Goal: Transaction & Acquisition: Purchase product/service

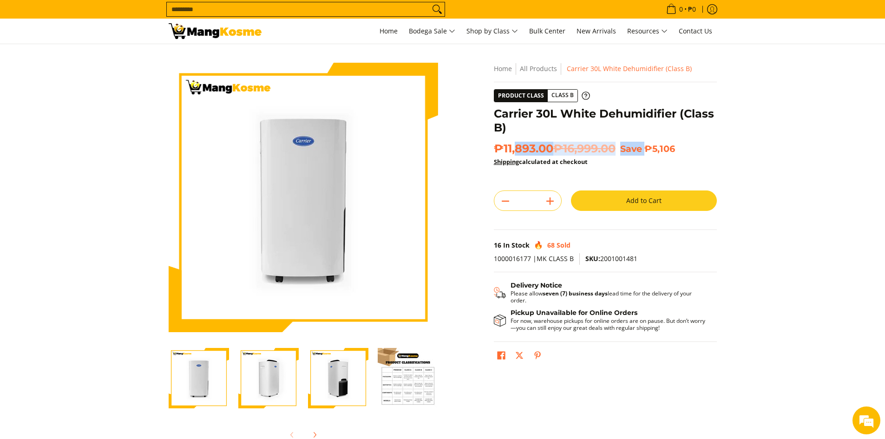
drag, startPoint x: 516, startPoint y: 148, endPoint x: 651, endPoint y: 146, distance: 134.7
click at [651, 146] on h2 "₱11,893.00 ₱16,999.00 Save ₱5,106" at bounding box center [605, 149] width 223 height 14
click at [733, 150] on section "Skip to Main Content Enable zoom Disable zoom Enable zoom Disable zoom Enable z…" at bounding box center [442, 256] width 885 height 424
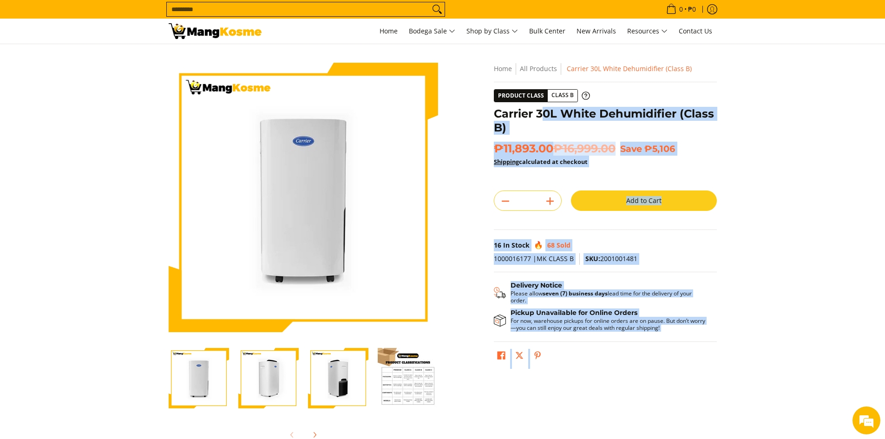
drag, startPoint x: 679, startPoint y: 150, endPoint x: 540, endPoint y: 105, distance: 145.6
click at [540, 105] on section "Skip to Main Content Enable zoom Disable zoom Enable zoom Disable zoom Enable z…" at bounding box center [442, 256] width 885 height 424
click at [723, 242] on div "Skip to Main Content Enable zoom Disable zoom Enable zoom Disable zoom Enable z…" at bounding box center [442, 261] width 567 height 396
click at [658, 216] on div "Quantity * . Add to Cart Buy it now This item is a recurring or deferred purcha…" at bounding box center [605, 205] width 223 height 30
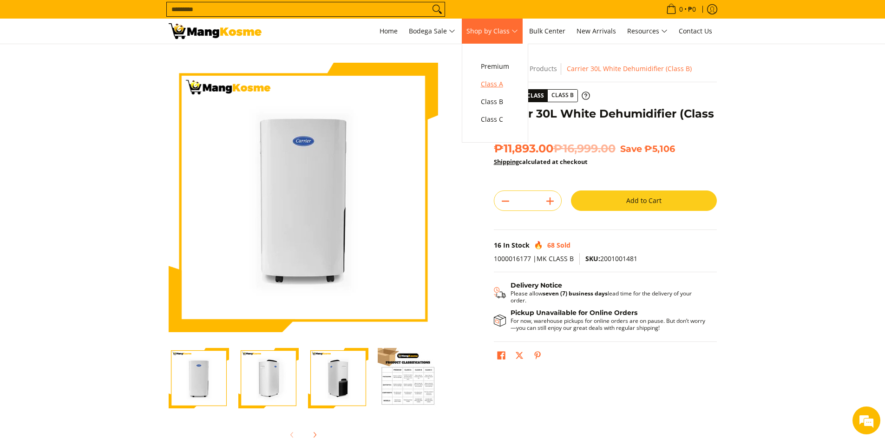
click at [491, 86] on span "Class A" at bounding box center [495, 84] width 28 height 12
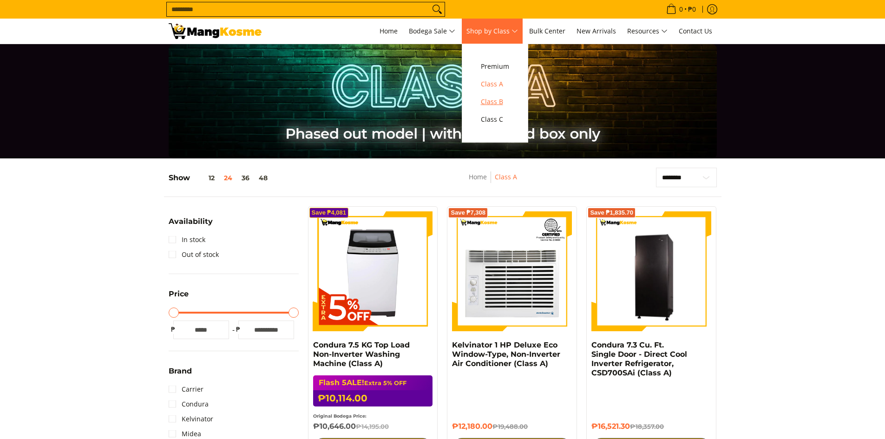
click at [500, 102] on span "Class B" at bounding box center [495, 102] width 28 height 12
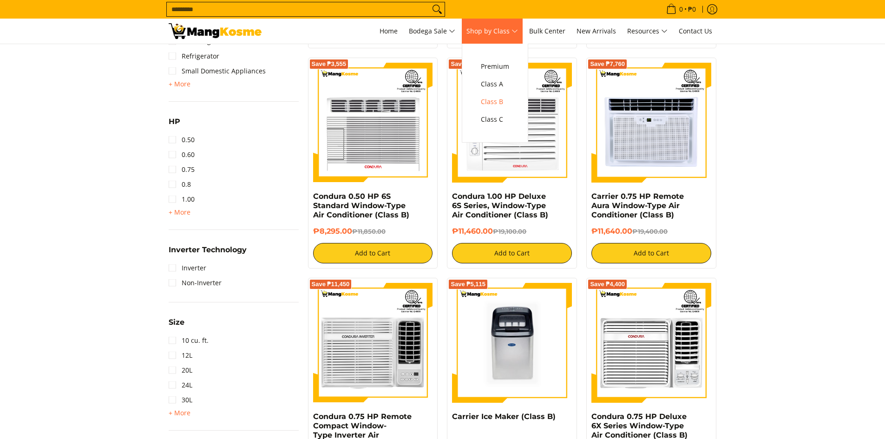
scroll to position [604, 0]
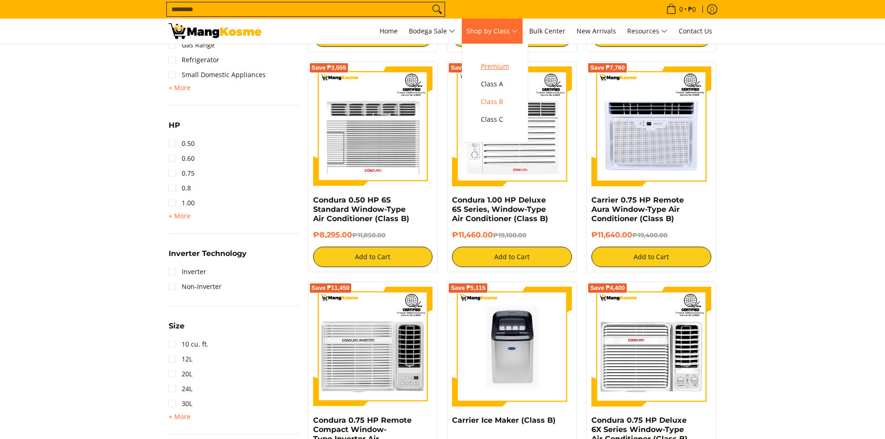
click at [494, 71] on span "Premium" at bounding box center [495, 67] width 28 height 12
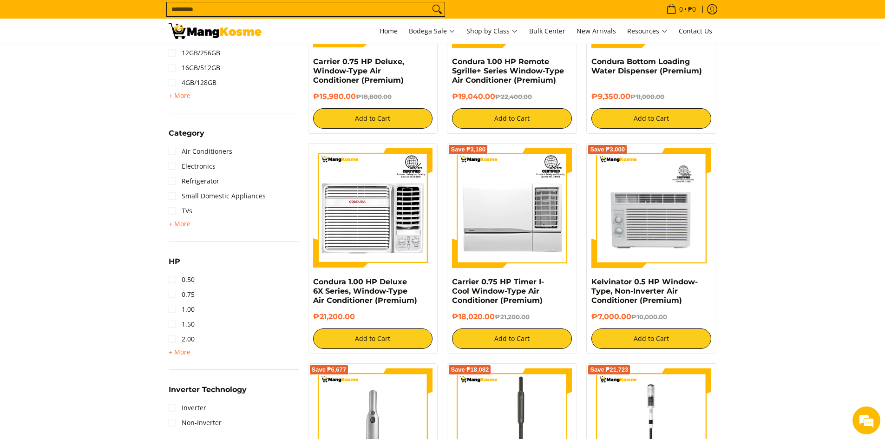
scroll to position [511, 0]
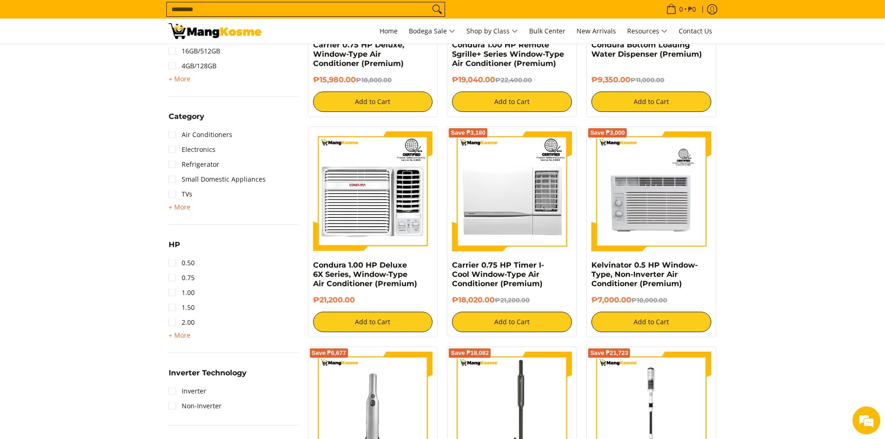
click at [181, 213] on div "Category Air Conditioners Electronics Refrigerator Small Domestic Appliances TV…" at bounding box center [234, 168] width 130 height 114
click at [175, 211] on span "+ More - Less" at bounding box center [180, 207] width 22 height 11
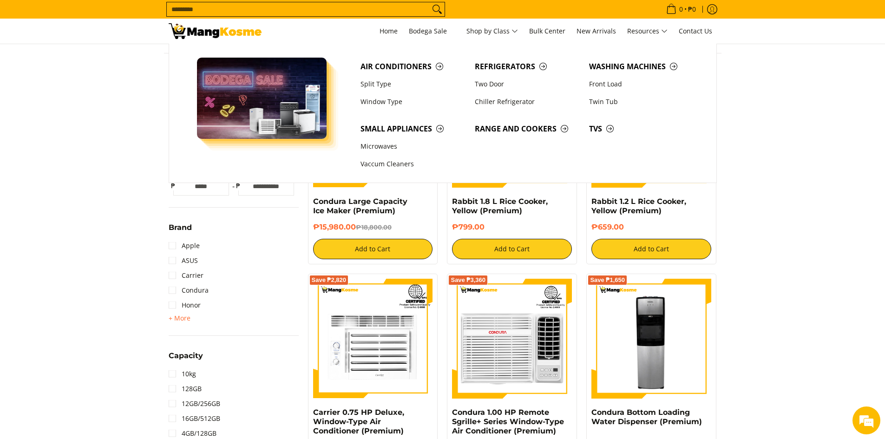
scroll to position [93, 0]
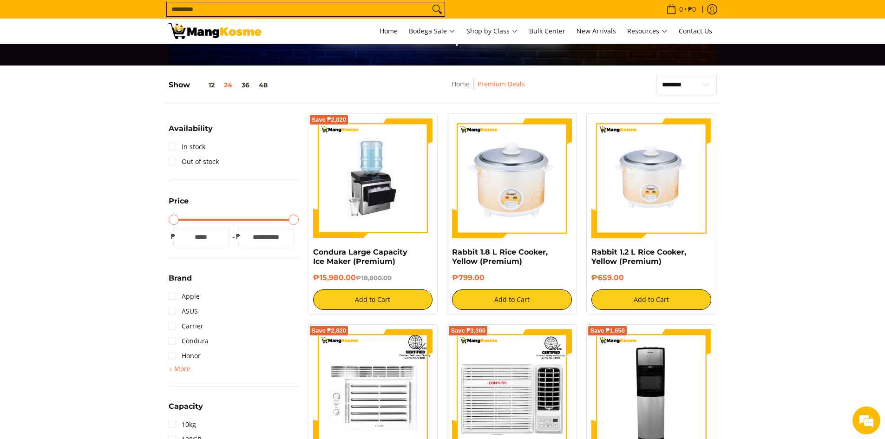
click at [320, 12] on input "Search..." at bounding box center [298, 9] width 263 height 14
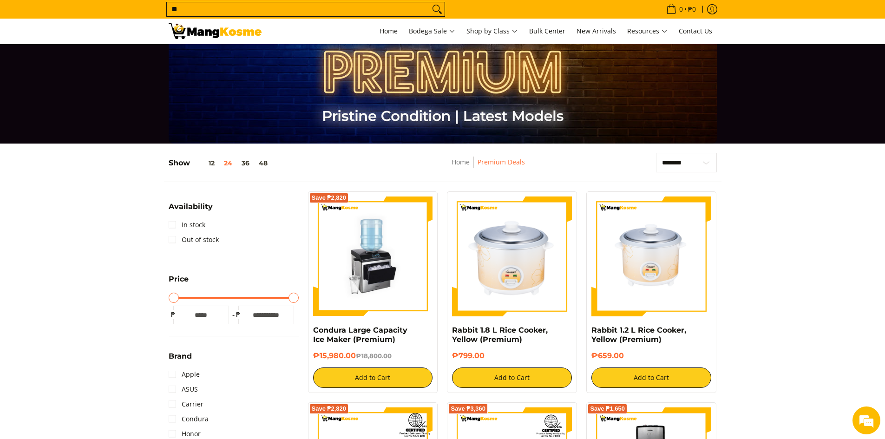
scroll to position [0, 0]
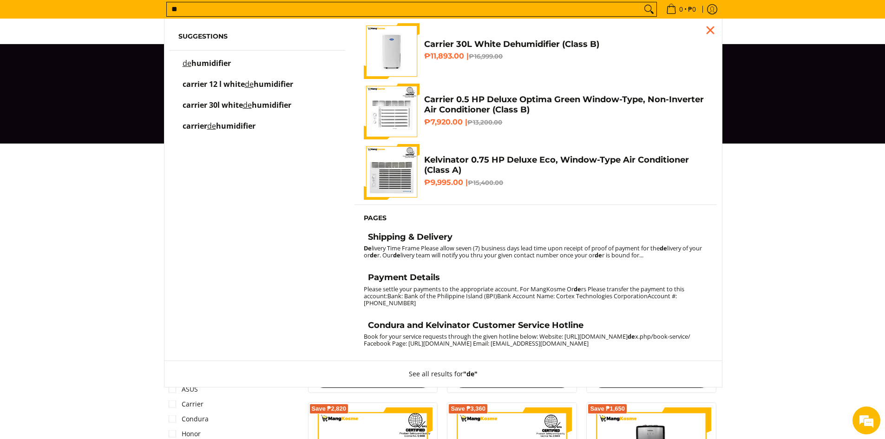
type input "**"
click at [197, 125] on span "carrier" at bounding box center [195, 126] width 25 height 10
